Goal: Task Accomplishment & Management: Use online tool/utility

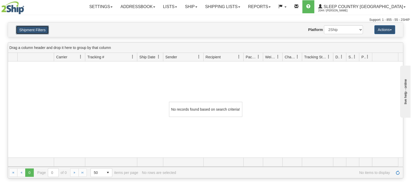
click at [40, 32] on button "Shipment Filters" at bounding box center [32, 29] width 33 height 9
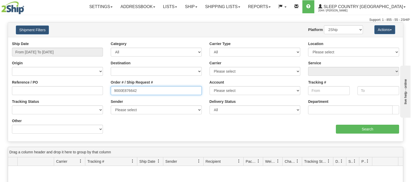
drag, startPoint x: 148, startPoint y: 89, endPoint x: 91, endPoint y: 88, distance: 56.7
click at [90, 41] on div "Reference / PO Order # / Ship Request # 9000E876642 Account Please select Canad…" at bounding box center [205, 41] width 395 height 0
paste input "2I034609"
type input "9002I034609"
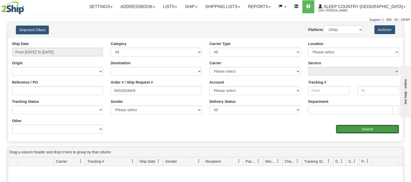
click at [358, 128] on input "Search" at bounding box center [367, 129] width 63 height 9
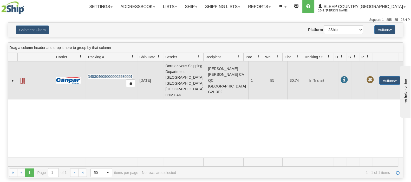
click at [115, 74] on link "D453046090000002930001" at bounding box center [109, 76] width 45 height 4
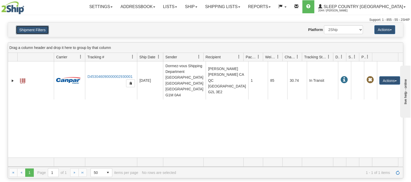
click at [43, 27] on button "Shipment Filters" at bounding box center [32, 29] width 33 height 9
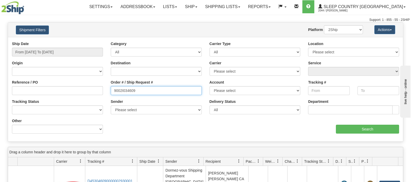
drag, startPoint x: 147, startPoint y: 90, endPoint x: 11, endPoint y: 113, distance: 138.2
click at [105, 41] on div "Reference / PO Order # / Ship Request # 9002I034609 Account Please select Canad…" at bounding box center [205, 41] width 395 height 0
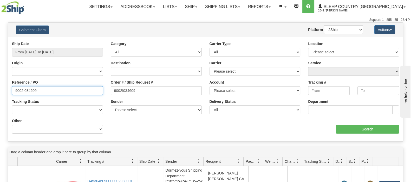
paste input "H954036"
type input "9002H954036"
drag, startPoint x: 55, startPoint y: 90, endPoint x: -20, endPoint y: 94, distance: 75.0
click at [0, 94] on html "Upgrade Account Cancel Toggle navigation Settings New Senders" at bounding box center [205, 91] width 411 height 182
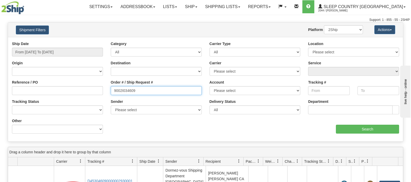
drag, startPoint x: 133, startPoint y: 92, endPoint x: 100, endPoint y: 91, distance: 32.2
click at [100, 41] on div "Reference / PO Order # / Ship Request # 9002I034609 Account Please select Canad…" at bounding box center [205, 41] width 395 height 0
paste input "H954036"
type input "9002H954036"
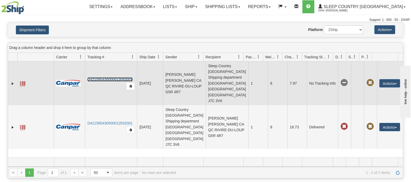
click at [106, 77] on link "D421585430000013093001" at bounding box center [109, 79] width 45 height 4
click at [379, 79] on button "Actions" at bounding box center [389, 83] width 21 height 8
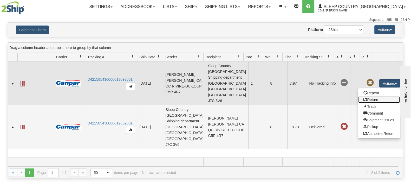
click at [372, 96] on link "Return" at bounding box center [379, 99] width 42 height 7
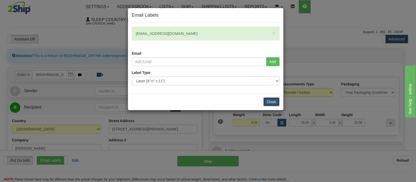
click at [267, 105] on button "Close" at bounding box center [271, 101] width 16 height 9
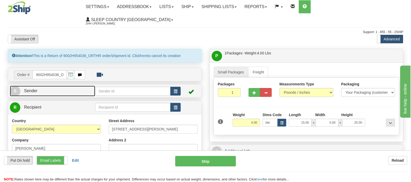
click at [77, 86] on link "S Sender" at bounding box center [52, 91] width 85 height 11
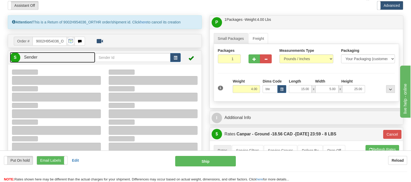
type input "15:19"
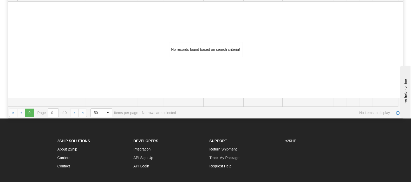
scroll to position [98, 0]
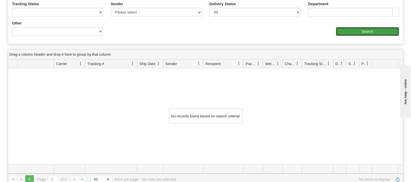
click at [349, 27] on input "Search" at bounding box center [367, 31] width 63 height 9
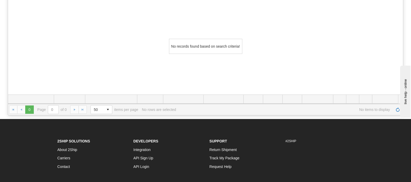
scroll to position [0, 0]
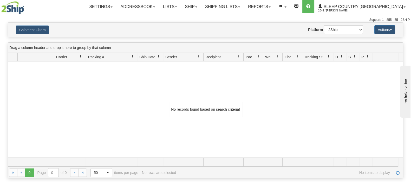
click at [49, 31] on h4 "Shipment Filters" at bounding box center [44, 29] width 64 height 9
click at [46, 31] on button "Shipment Filters" at bounding box center [32, 29] width 33 height 9
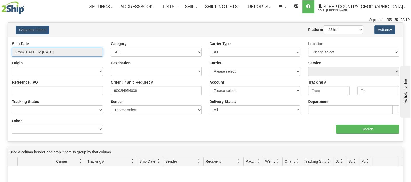
click at [71, 53] on input "From 08/28/2025 To 08/29/2025" at bounding box center [57, 52] width 91 height 9
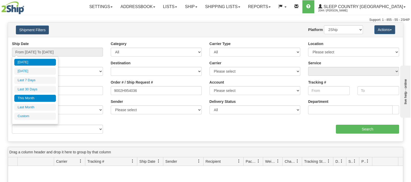
click at [44, 97] on li "This Month" at bounding box center [35, 98] width 42 height 7
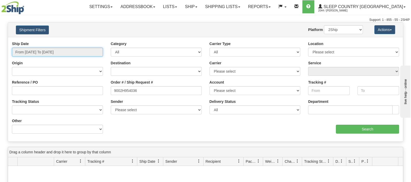
drag, startPoint x: 46, startPoint y: 51, endPoint x: 47, endPoint y: 68, distance: 17.2
click at [46, 51] on input "From 08/01/2025 To 08/31/2025" at bounding box center [57, 52] width 91 height 9
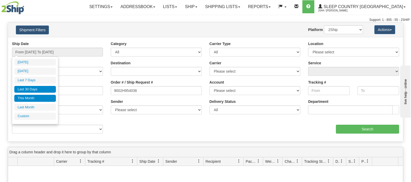
click at [43, 90] on li "Last 30 Days" at bounding box center [35, 89] width 42 height 7
type input "From 07/31/2025 To 08/29/2025"
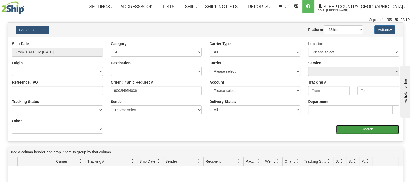
click at [365, 128] on input "Search" at bounding box center [367, 129] width 63 height 9
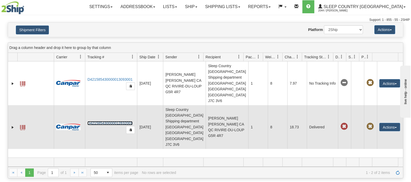
click at [112, 121] on link "D421585430000012832001" at bounding box center [109, 123] width 45 height 4
